Goal: Information Seeking & Learning: Understand process/instructions

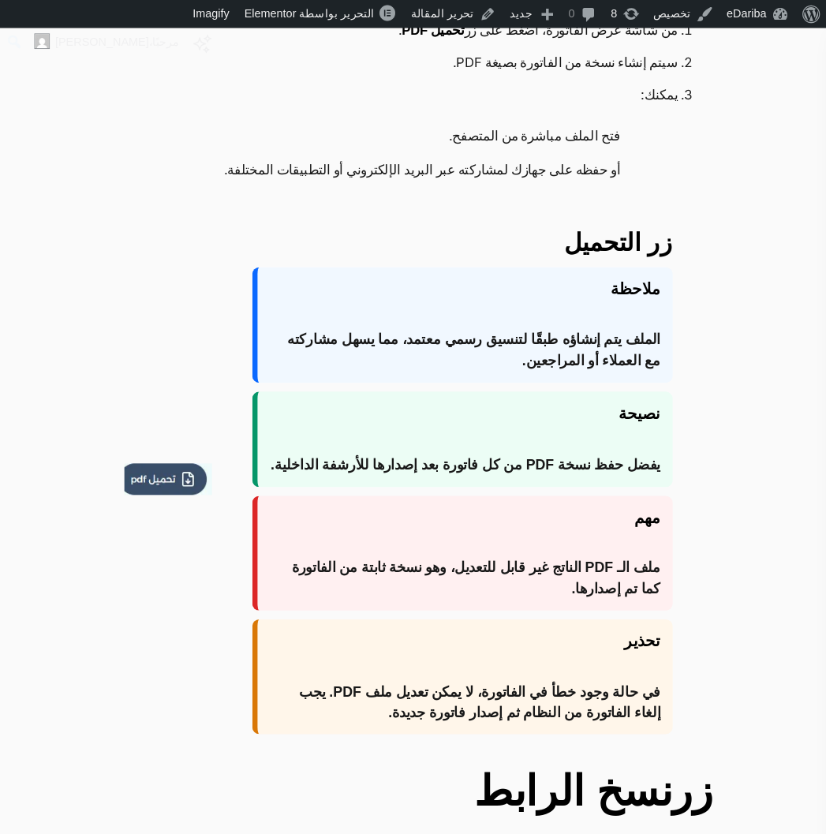
scroll to position [1420, 0]
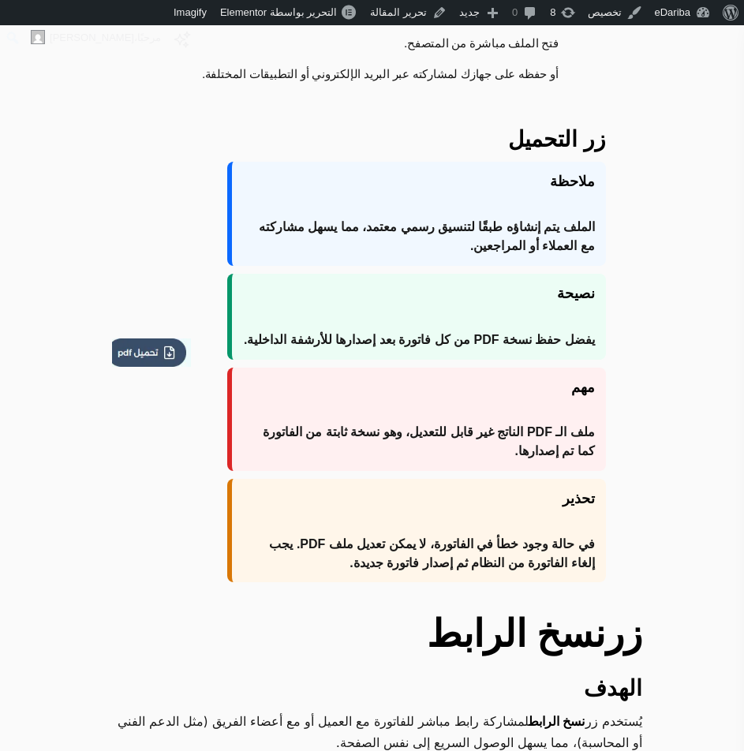
click at [590, 183] on strong "ملاحظة" at bounding box center [419, 181] width 352 height 21
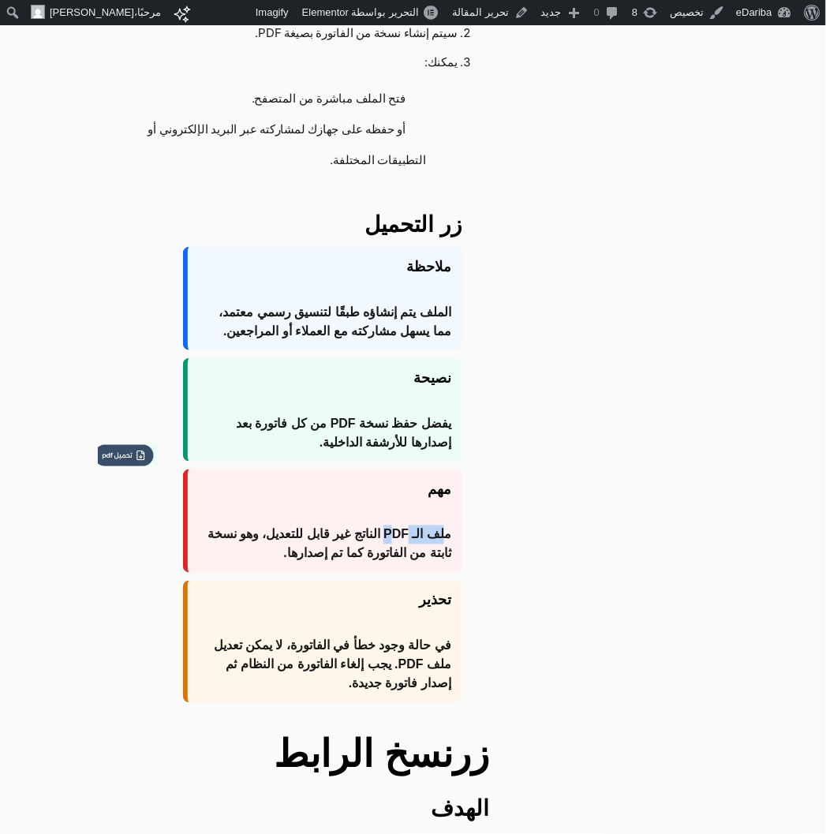
drag, startPoint x: 447, startPoint y: 535, endPoint x: 398, endPoint y: 534, distance: 48.9
click at [398, 534] on span "ملف الـ PDF الناتج غير قابل للتعديل، وهو نسخة ثابتة من الفاتورة كما تم إصدارها." at bounding box center [325, 544] width 252 height 38
drag, startPoint x: 450, startPoint y: 424, endPoint x: 306, endPoint y: 442, distance: 144.7
click at [306, 442] on span "يفضل حفظ نسخة PDF من كل فاتورة بعد إصدارها للأرشفة الداخلية." at bounding box center [325, 433] width 252 height 38
copy span "يفضل حفظ نسخة PDF من كل فاتورة بعد إصدارها للأرشفة الداخلية."
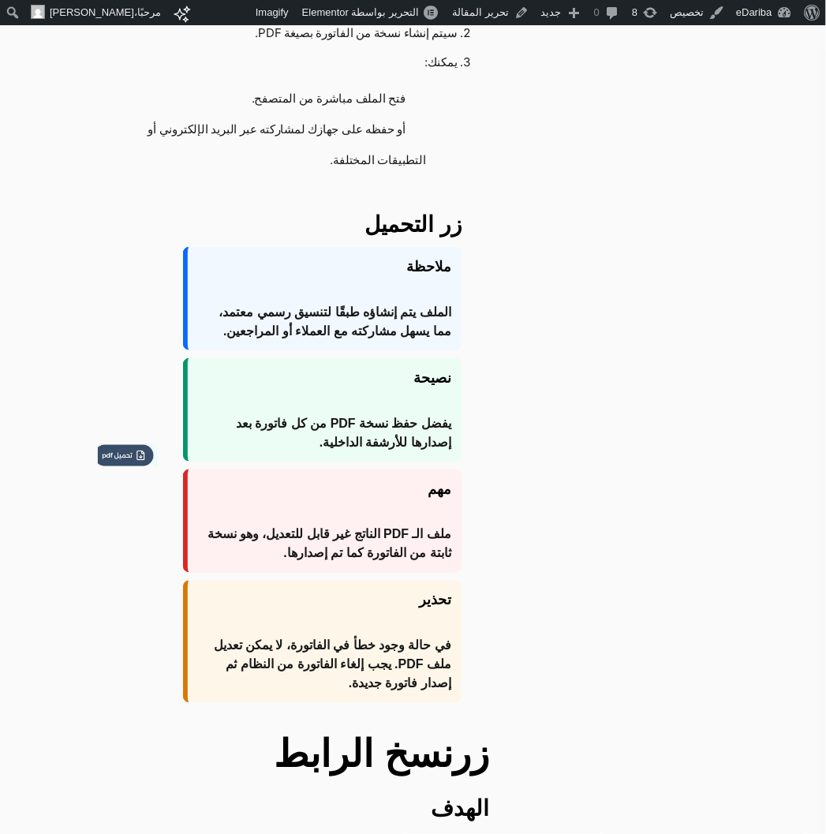
click at [390, 735] on strong "نسخ الرابط" at bounding box center [363, 755] width 178 height 42
click at [484, 11] on link "تحرير المقالة" at bounding box center [490, 12] width 89 height 25
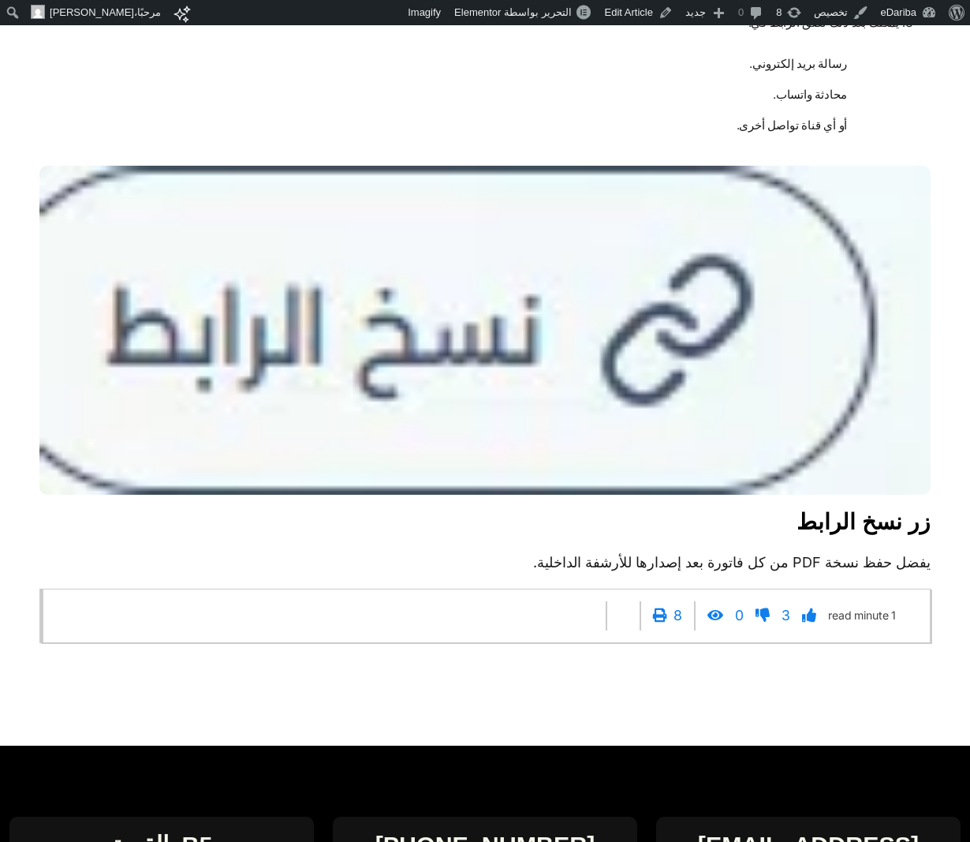
scroll to position [3505, 0]
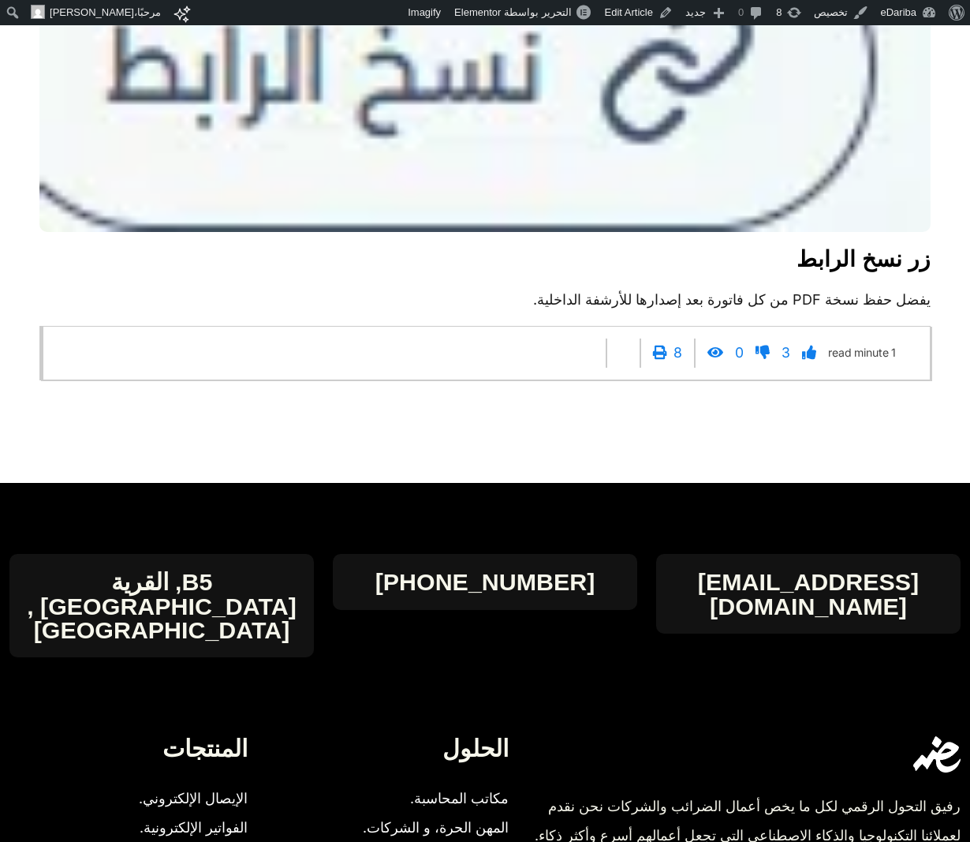
drag, startPoint x: 876, startPoint y: 306, endPoint x: 676, endPoint y: 308, distance: 199.6
click at [676, 308] on p "يفضل حفظ نسخة PDF من كل فاتورة بعد إصدارها للأرشفة الداخلية." at bounding box center [484, 299] width 891 height 21
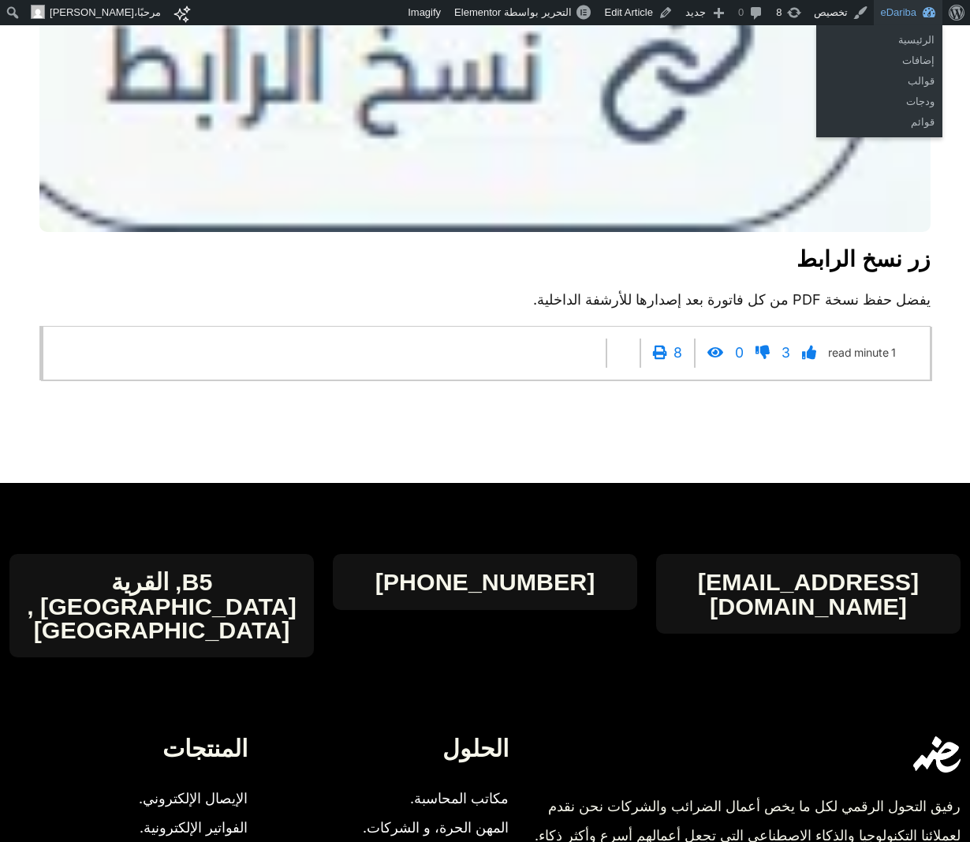
click at [894, 6] on link "eDariba" at bounding box center [908, 12] width 69 height 25
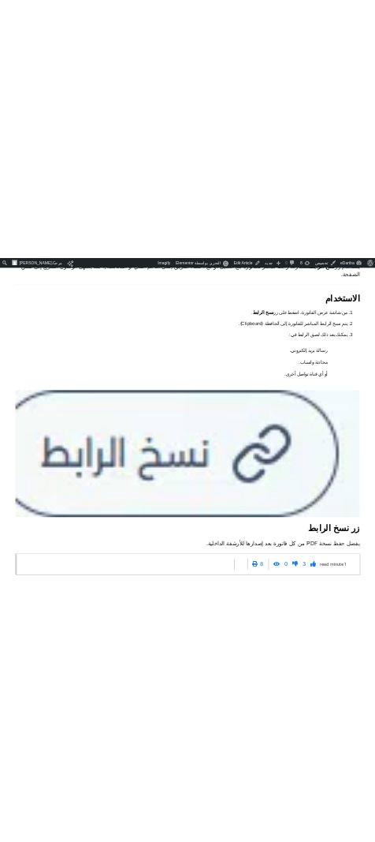
scroll to position [3330, 0]
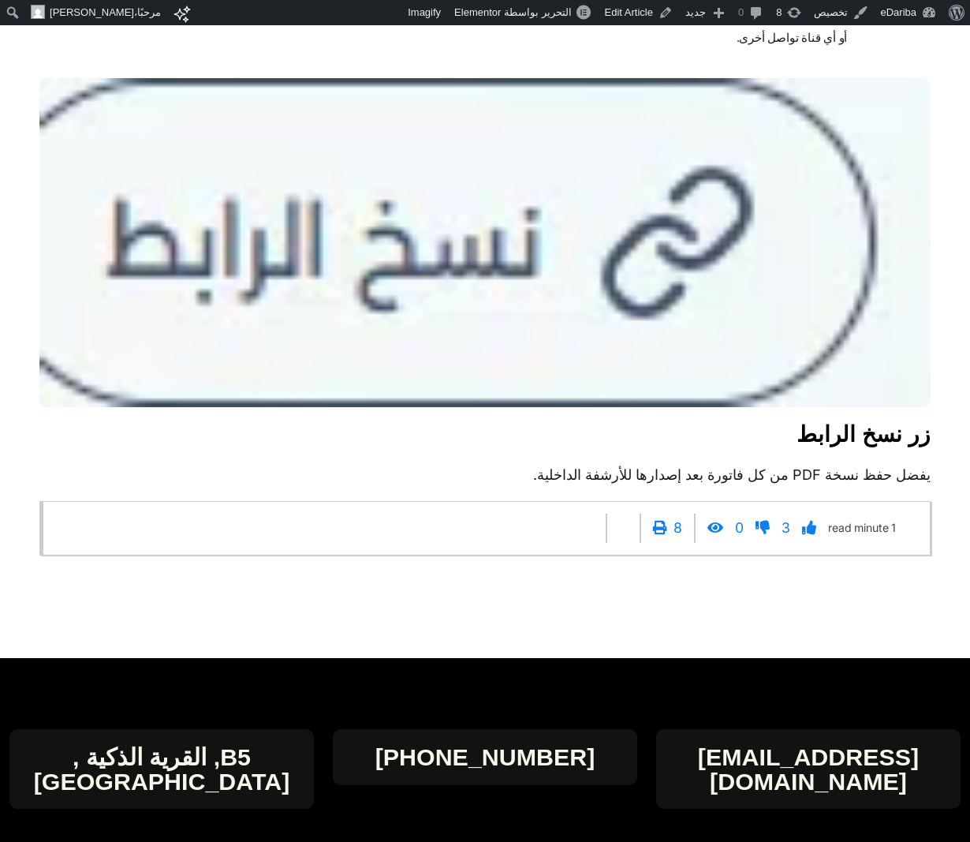
click at [798, 485] on p "يفضل حفظ نسخة PDF من كل فاتورة بعد إصدارها للأرشفة الداخلية." at bounding box center [484, 475] width 891 height 21
click at [880, 485] on p "يفضل حفظ نسخة PDF من كل فاتورة بعد إصدارها للأرشفة الداخلية." at bounding box center [484, 475] width 891 height 21
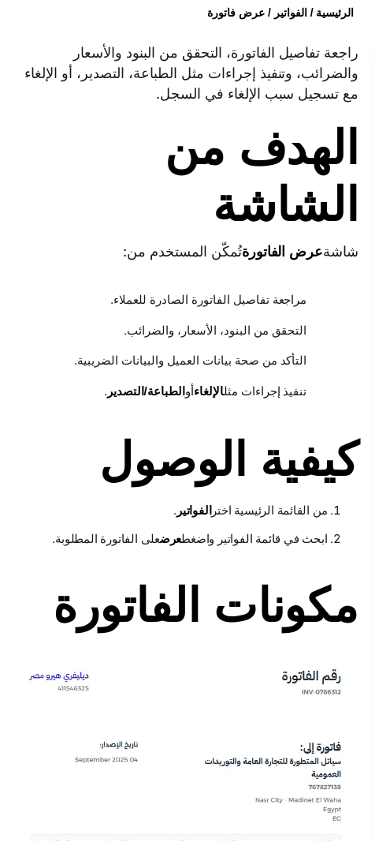
scroll to position [613, 0]
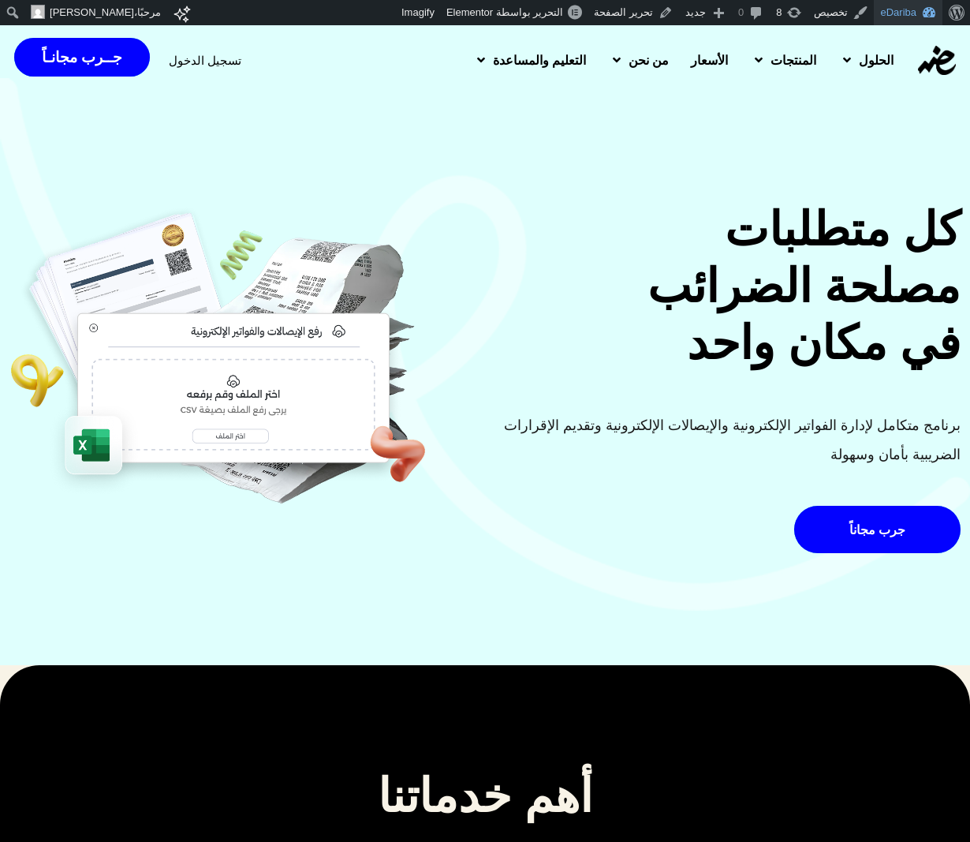
click at [897, 12] on link "eDariba" at bounding box center [908, 12] width 69 height 25
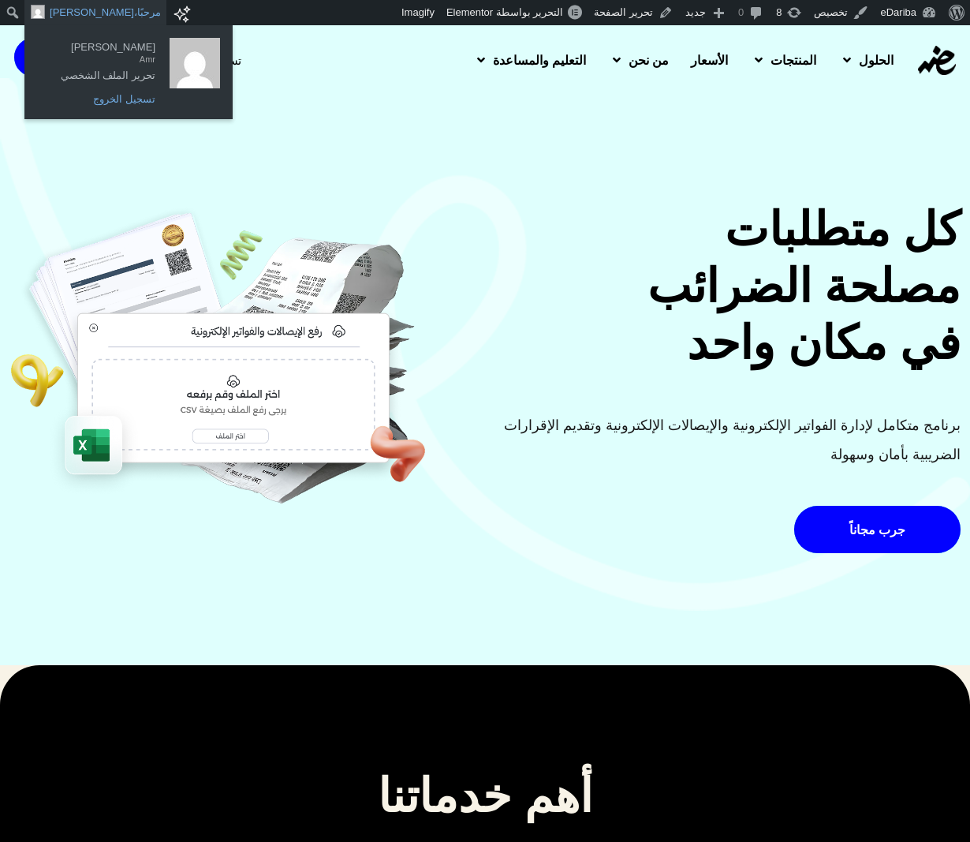
click at [117, 95] on link "تسجيل الخروج" at bounding box center [100, 99] width 126 height 21
